Goal: Transaction & Acquisition: Purchase product/service

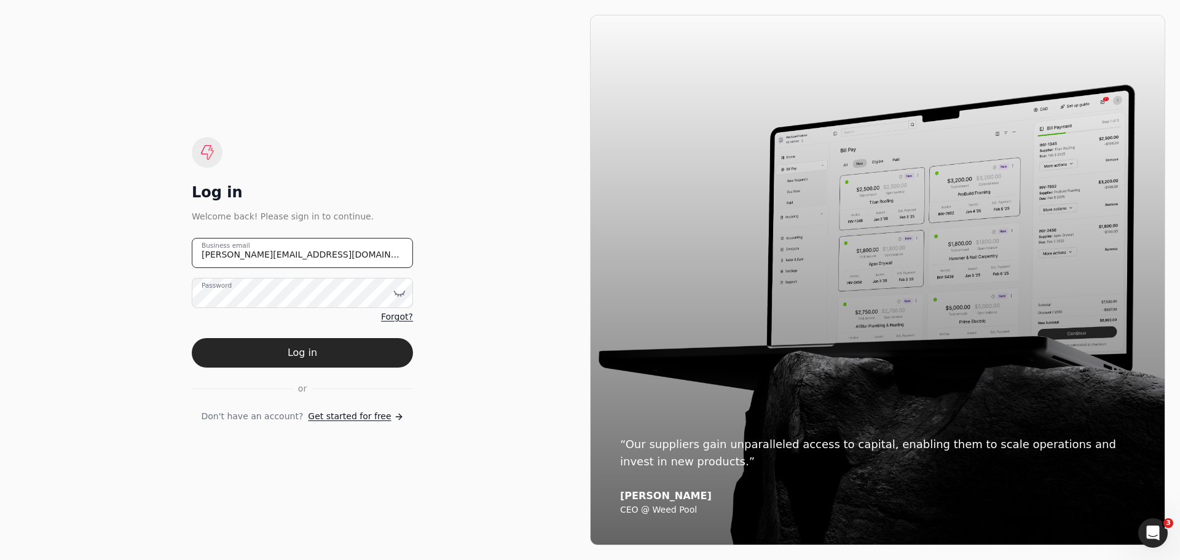
drag, startPoint x: 276, startPoint y: 263, endPoint x: 178, endPoint y: 251, distance: 99.1
click at [178, 251] on div "Log in Welcome back! Please sign in to continue. [PERSON_NAME][EMAIL_ADDRESS][D…" at bounding box center [302, 280] width 575 height 530
type email "[EMAIL_ADDRESS][DOMAIN_NAME]"
click at [400, 292] on icon at bounding box center [399, 293] width 12 height 12
click at [471, 347] on div "Log in Welcome back! Please sign in to continue. [EMAIL_ADDRESS][DOMAIN_NAME] B…" at bounding box center [302, 280] width 575 height 530
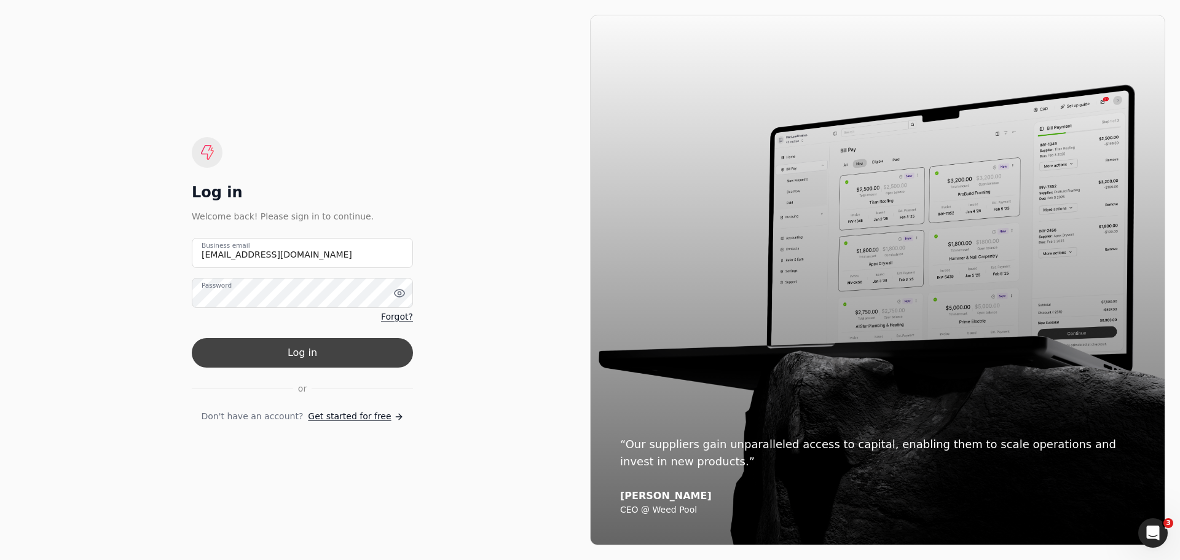
click at [289, 360] on button "Log in" at bounding box center [302, 352] width 221 height 29
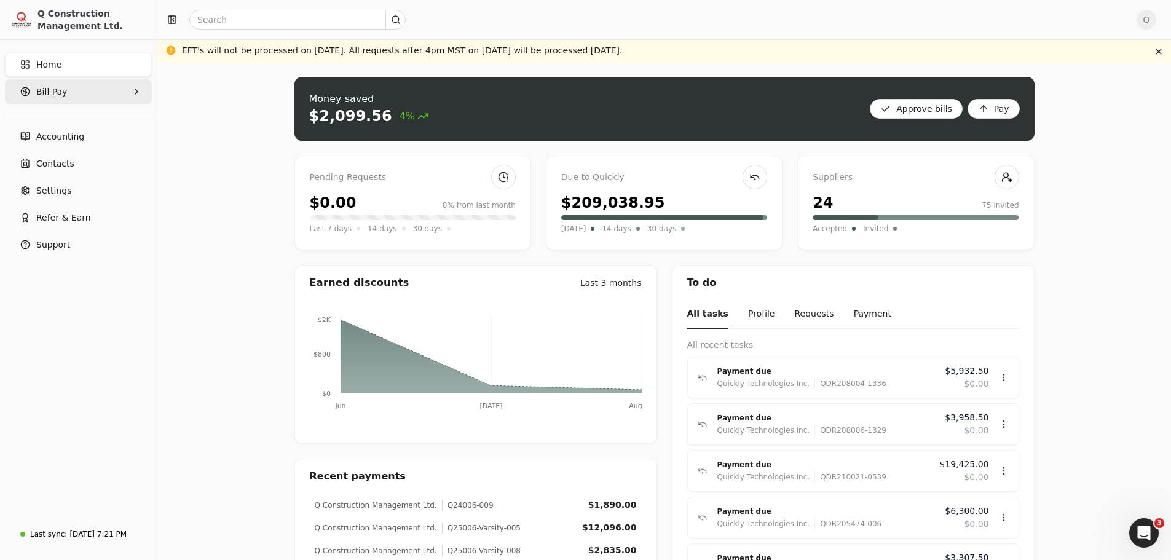
click at [82, 90] on Pay "Bill Pay" at bounding box center [78, 91] width 147 height 25
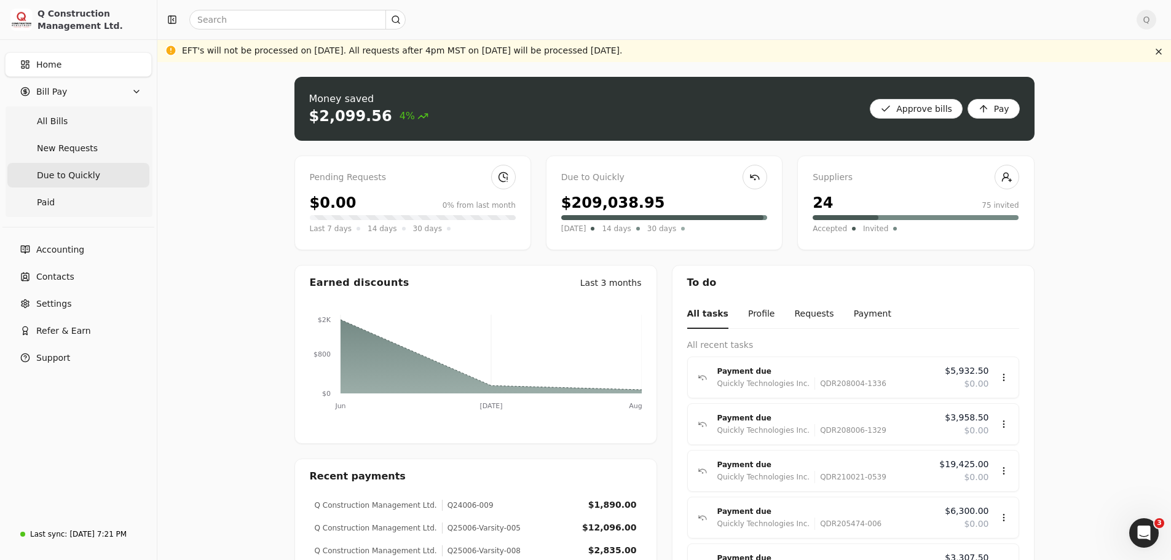
click at [73, 186] on Quickly "Due to Quickly" at bounding box center [78, 175] width 142 height 25
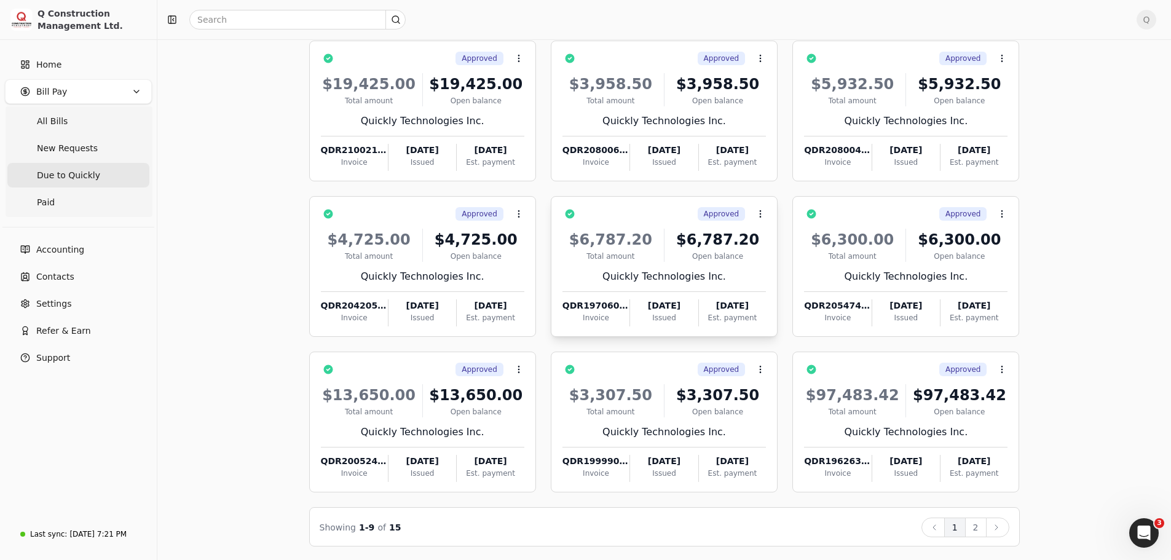
scroll to position [106, 0]
click at [995, 530] on icon at bounding box center [996, 527] width 10 height 10
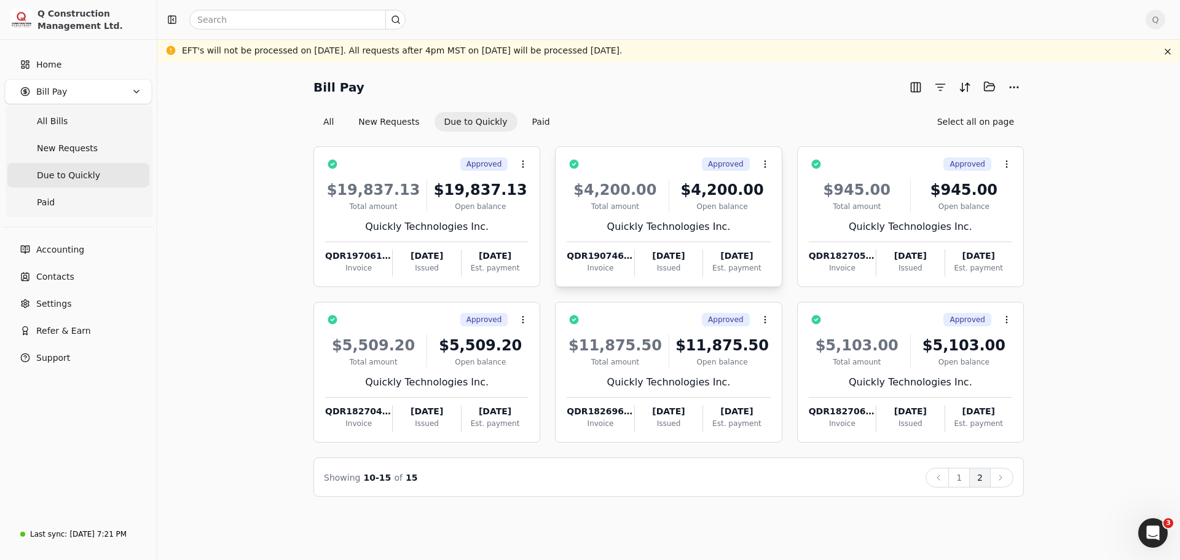
click at [740, 217] on div "$4,200.00 Total amount $4,200.00 Open balance Quickly Technologies Inc. QDR1907…" at bounding box center [668, 223] width 203 height 105
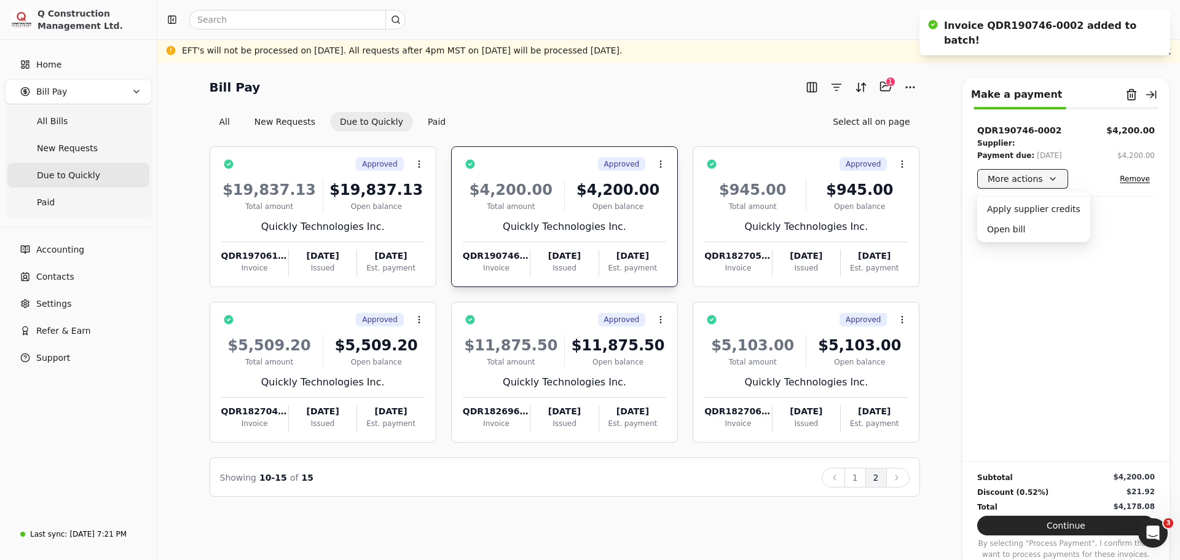
click at [1056, 179] on button "More actions" at bounding box center [1022, 179] width 91 height 20
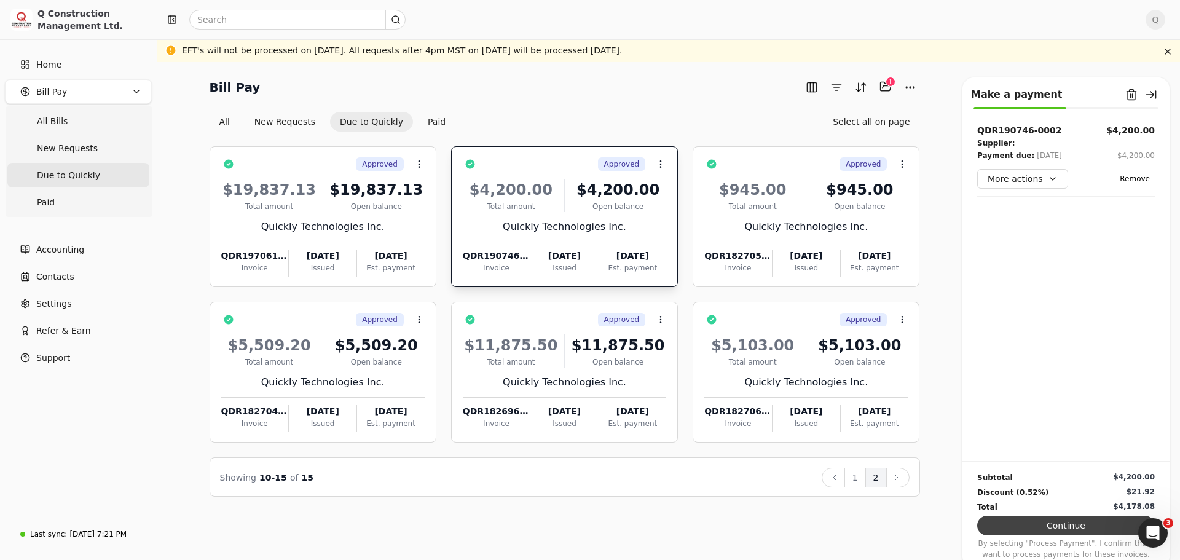
click at [1058, 524] on button "Continue" at bounding box center [1066, 526] width 178 height 20
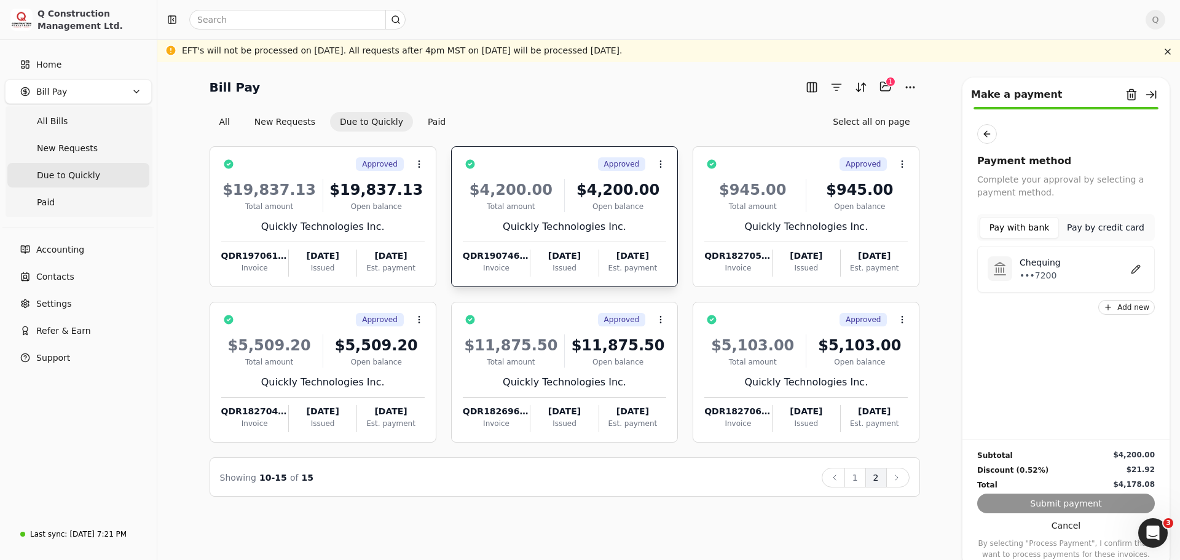
click at [1031, 231] on button "Pay with bank" at bounding box center [1018, 228] width 79 height 22
click at [1067, 503] on div "Subtotal $4,200.00 Discount (0.52%) $21.92 Total $4,178.08 Submit payment Cance…" at bounding box center [1065, 499] width 207 height 121
click at [1039, 265] on p "Chequing" at bounding box center [1039, 262] width 41 height 13
click at [1064, 503] on button "Submit payment" at bounding box center [1066, 503] width 178 height 20
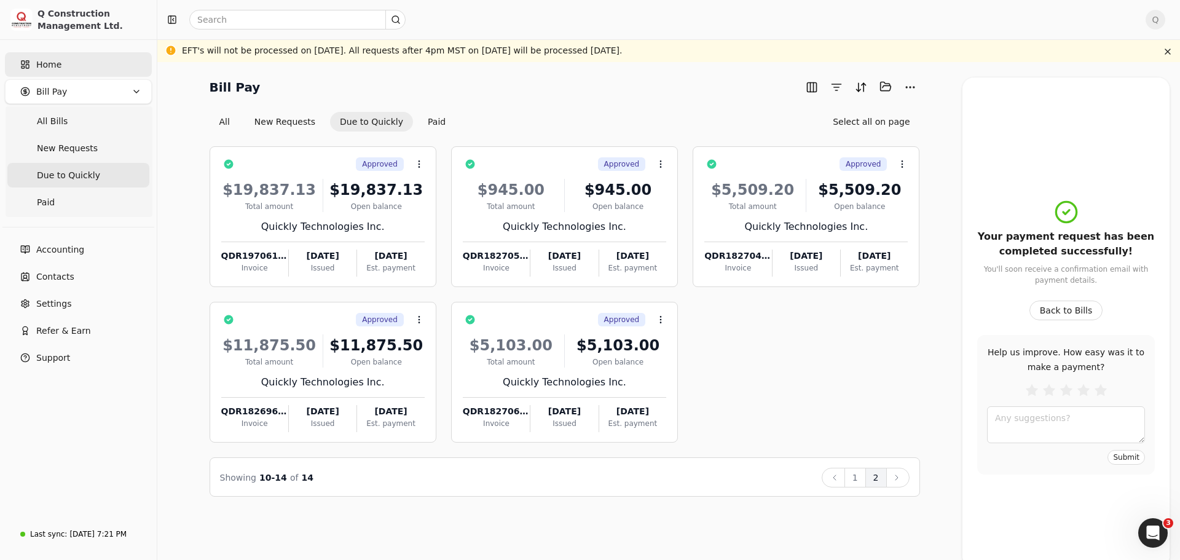
click at [51, 65] on span "Home" at bounding box center [48, 64] width 25 height 13
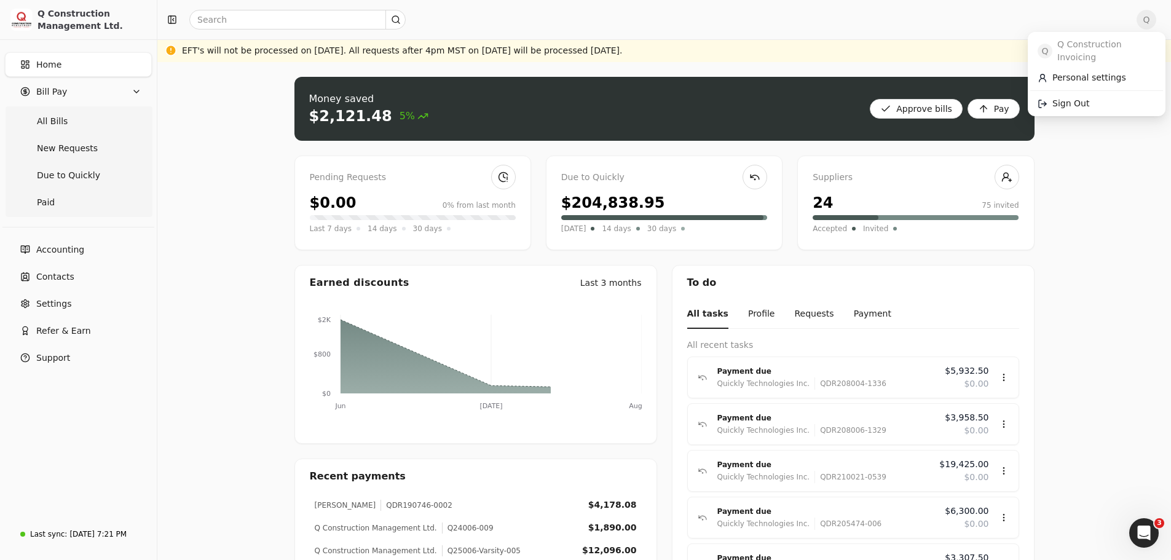
click at [1148, 23] on span "Q" at bounding box center [1146, 20] width 20 height 20
click at [1070, 97] on span "Sign Out" at bounding box center [1070, 103] width 37 height 13
